Goal: Obtain resource: Download file/media

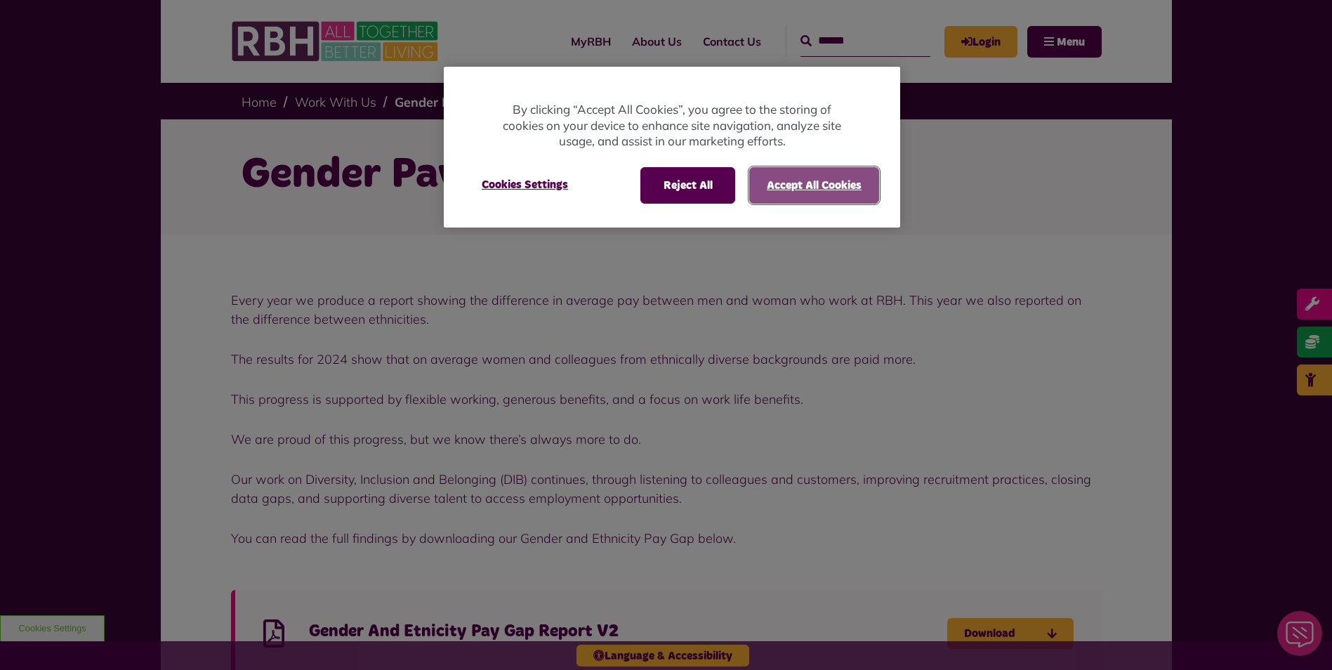
click at [791, 184] on button "Accept All Cookies" at bounding box center [814, 185] width 130 height 37
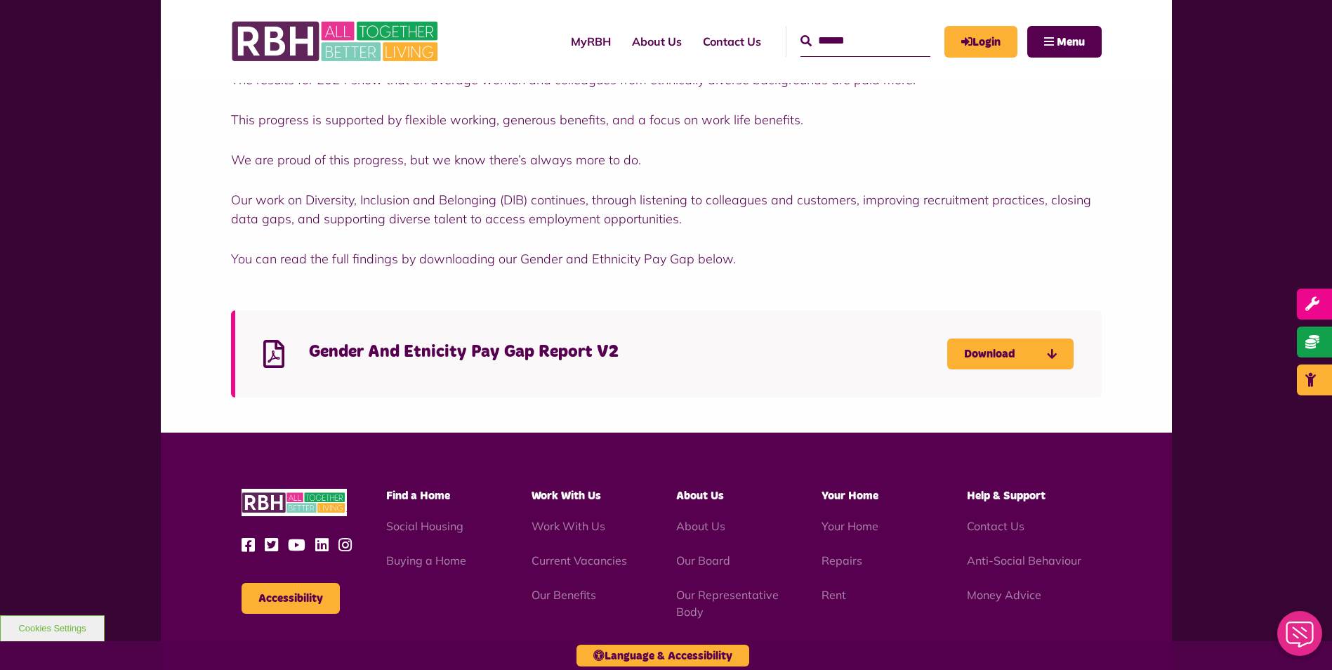
scroll to position [281, 0]
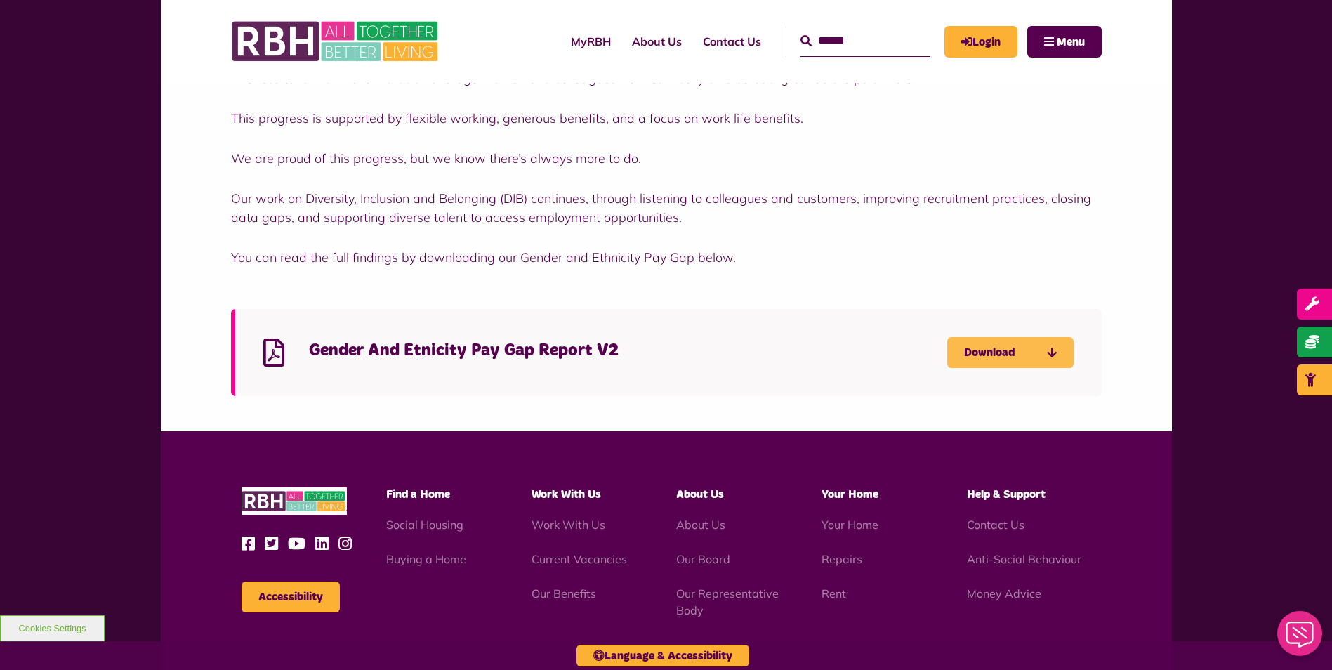
click at [1058, 348] on link "Download" at bounding box center [1010, 352] width 126 height 31
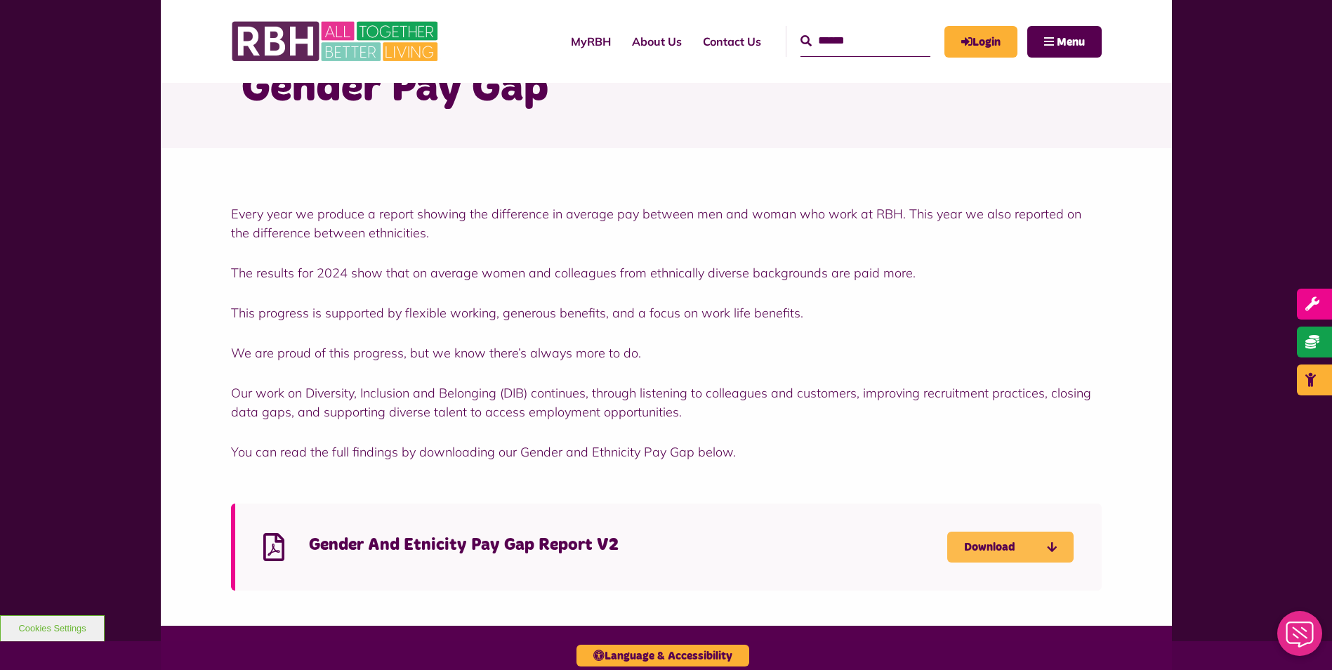
scroll to position [0, 0]
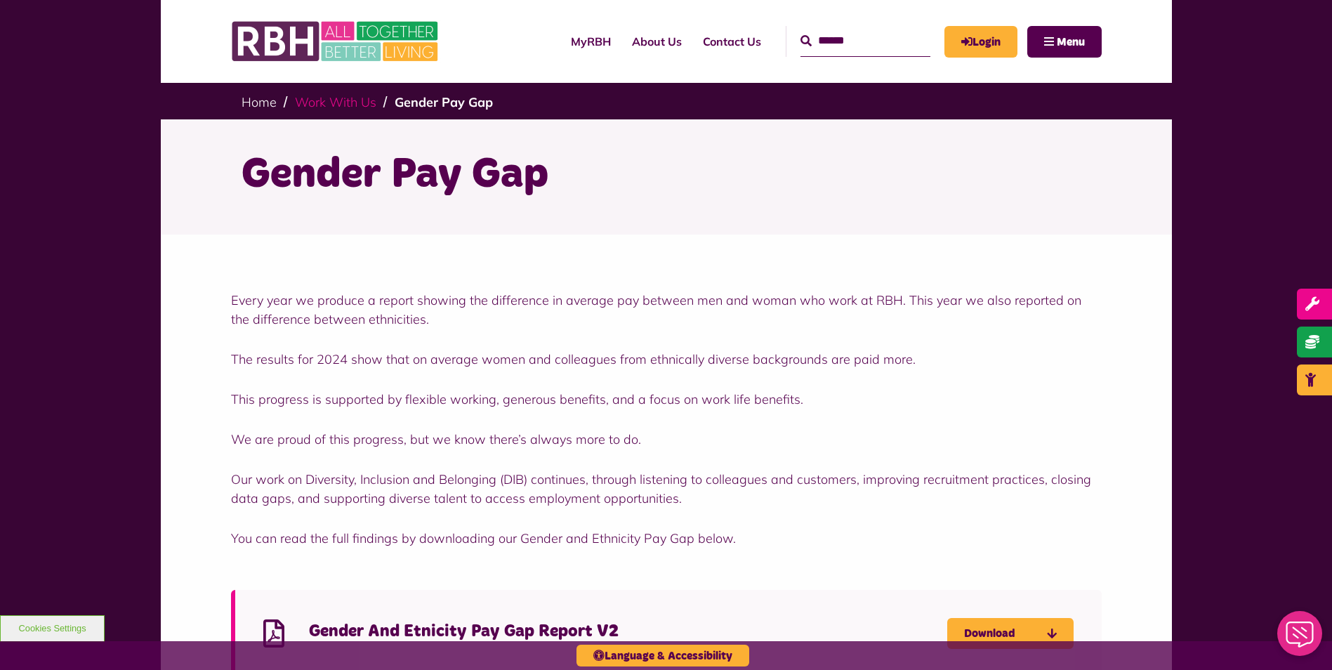
click at [338, 98] on link "Work With Us" at bounding box center [335, 102] width 81 height 16
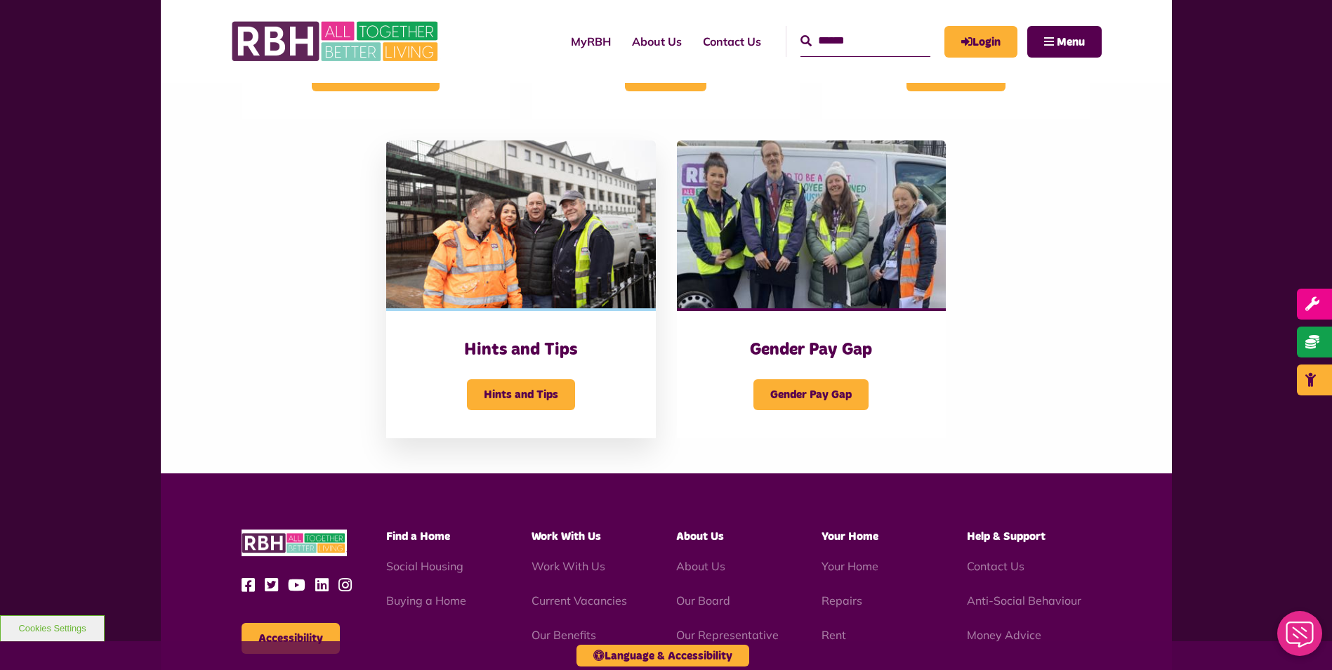
scroll to position [632, 0]
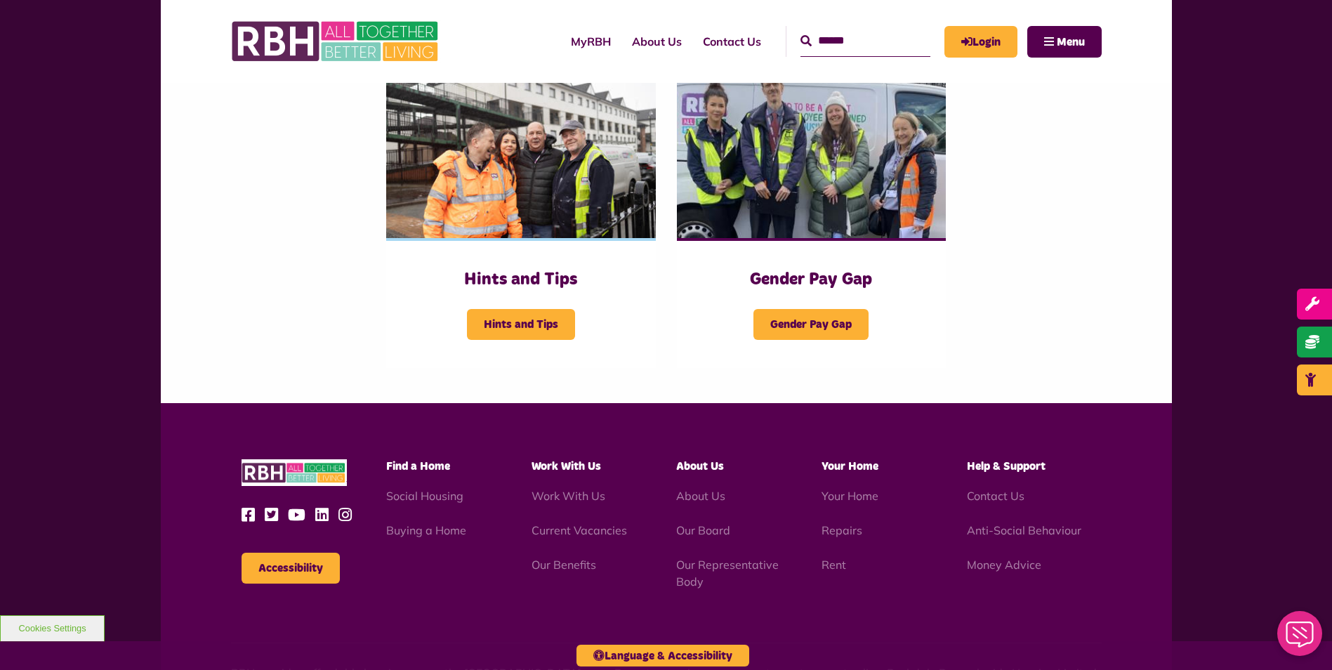
click at [815, 44] on input "Search" at bounding box center [866, 41] width 130 height 30
type input "**********"
click at [801, 33] on button "Search" at bounding box center [806, 41] width 11 height 17
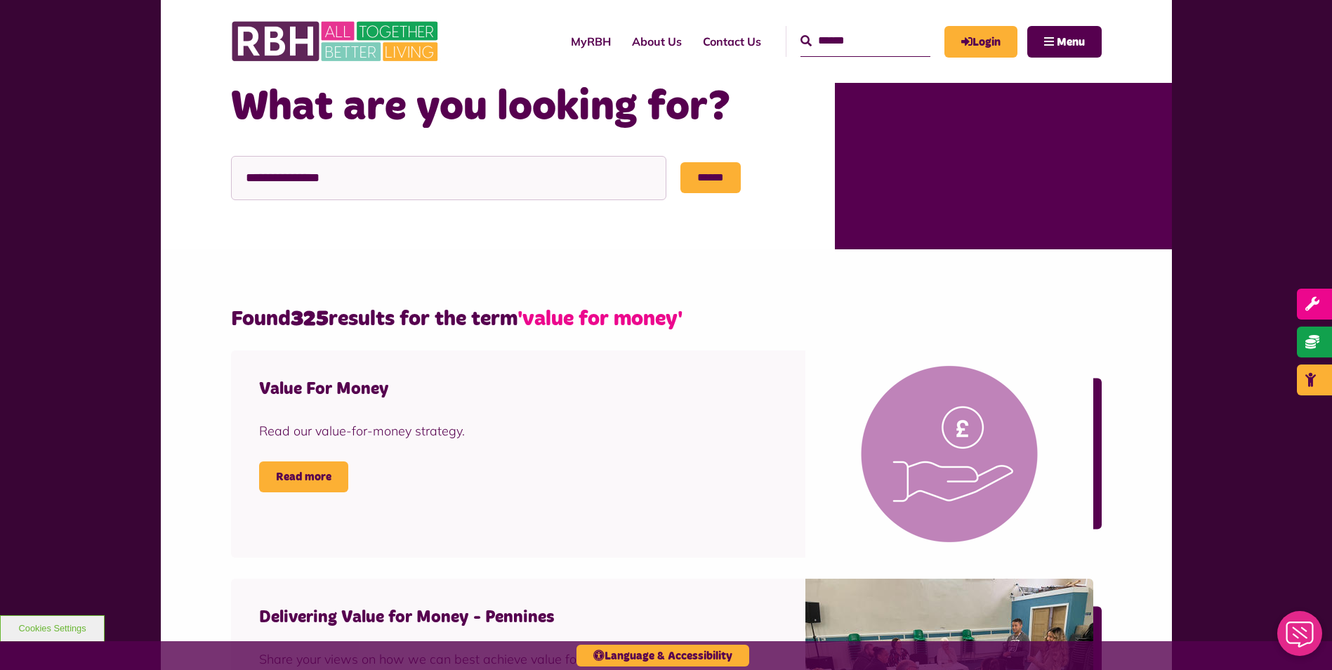
scroll to position [140, 0]
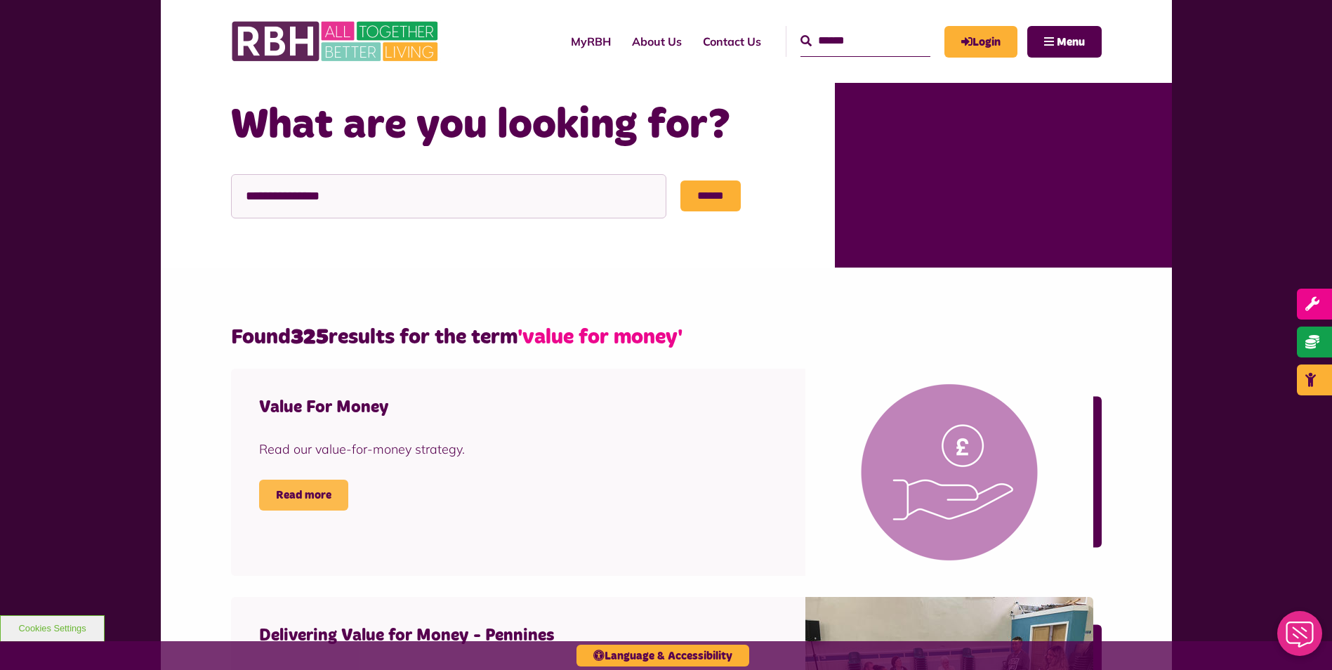
click at [302, 489] on link "Read more" at bounding box center [303, 495] width 89 height 31
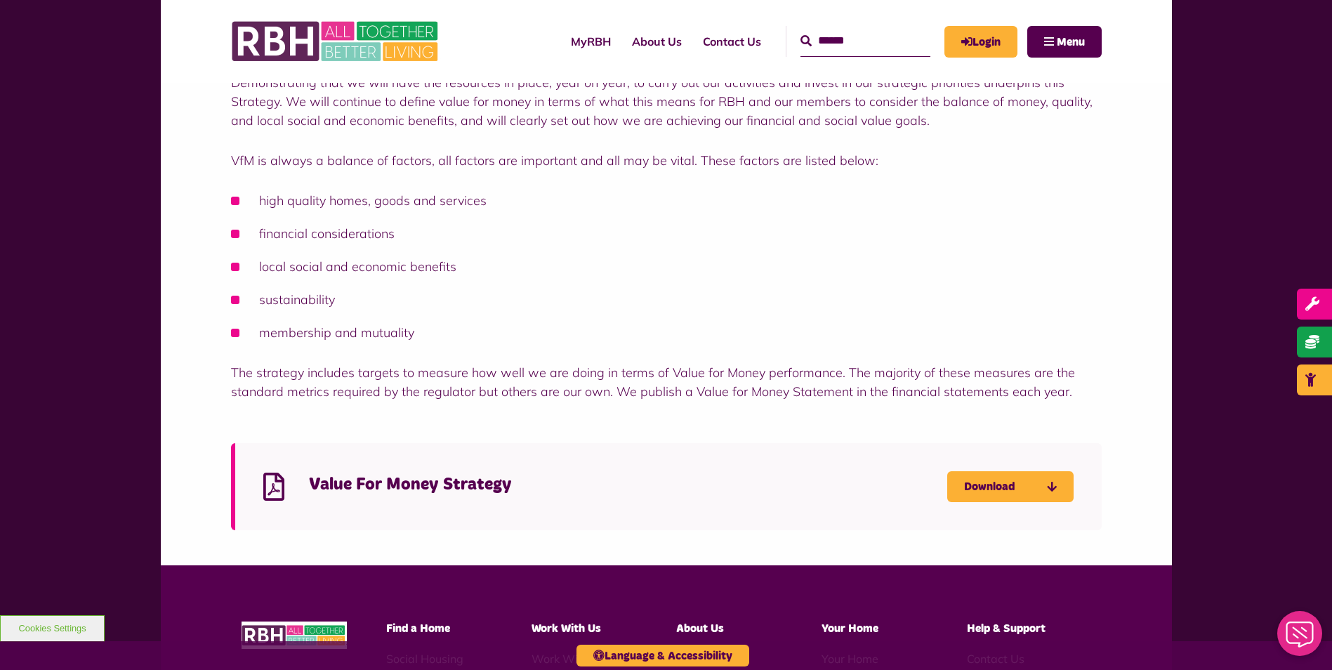
scroll to position [351, 0]
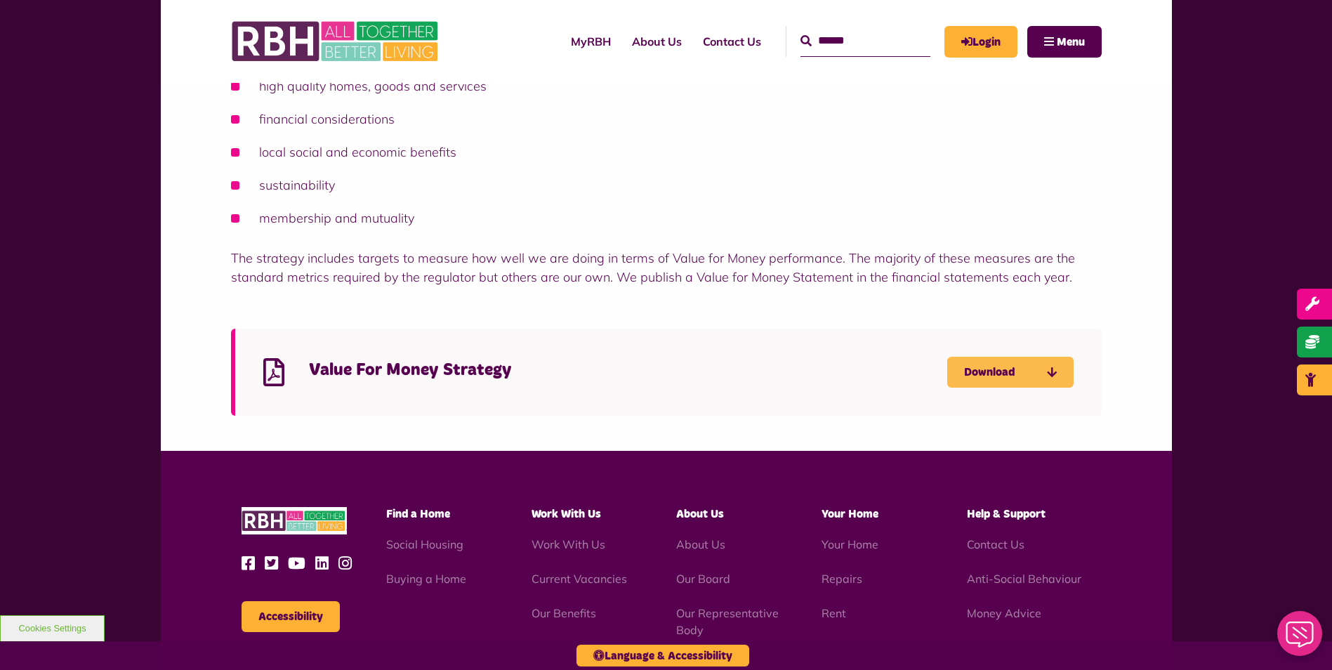
click at [976, 376] on link "Download" at bounding box center [1010, 372] width 126 height 31
